Goal: Transaction & Acquisition: Subscribe to service/newsletter

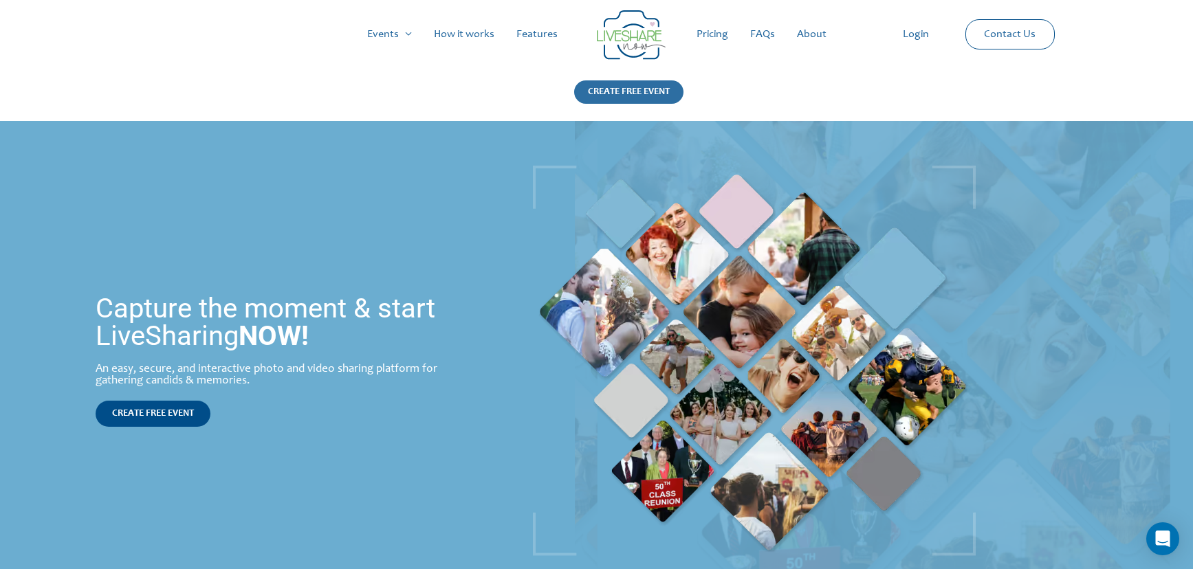
click at [619, 87] on div "CREATE FREE EVENT" at bounding box center [628, 91] width 109 height 23
click at [718, 27] on link "Pricing" at bounding box center [712, 34] width 54 height 44
